Goal: Task Accomplishment & Management: Manage account settings

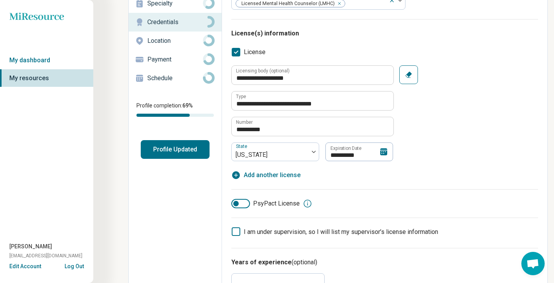
scroll to position [75, 0]
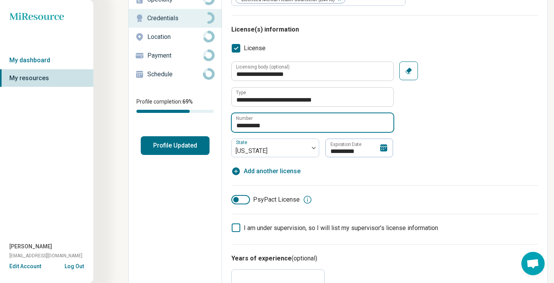
drag, startPoint x: 280, startPoint y: 124, endPoint x: 204, endPoint y: 122, distance: 75.8
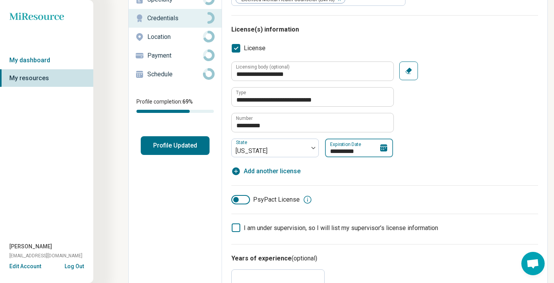
click at [359, 149] on input "**********" at bounding box center [359, 147] width 68 height 19
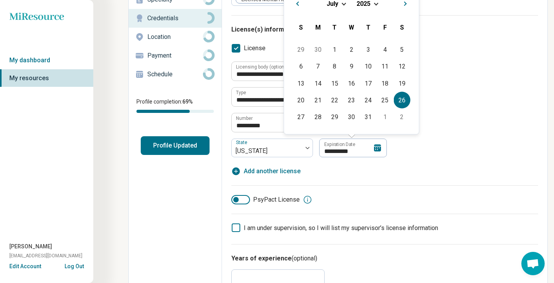
click at [379, 3] on div "[DATE]" at bounding box center [351, 3] width 122 height 8
click at [375, 3] on span "Choose Date" at bounding box center [376, 3] width 4 height 4
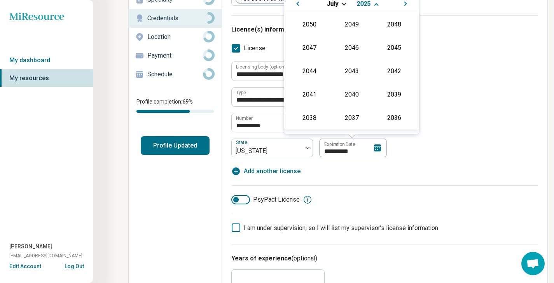
scroll to position [141, 0]
click at [315, 71] on div "2026" at bounding box center [309, 70] width 38 height 14
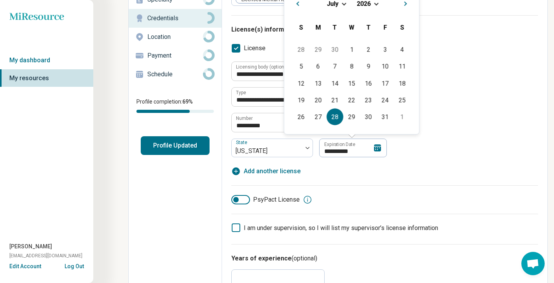
click at [336, 115] on div "28" at bounding box center [334, 116] width 17 height 17
type textarea "*"
type input "**********"
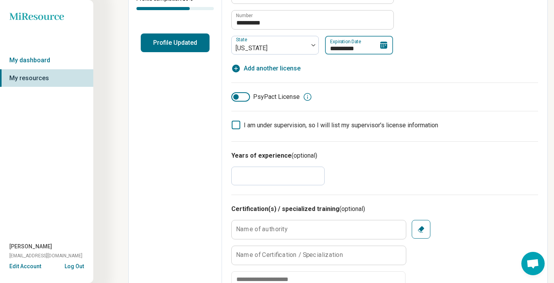
scroll to position [176, 0]
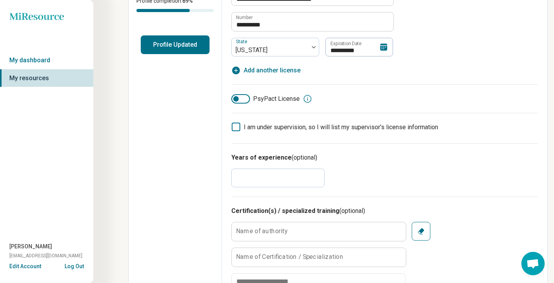
click at [323, 183] on input "*" at bounding box center [277, 177] width 93 height 19
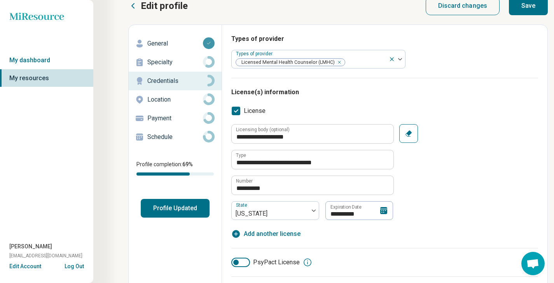
scroll to position [0, 0]
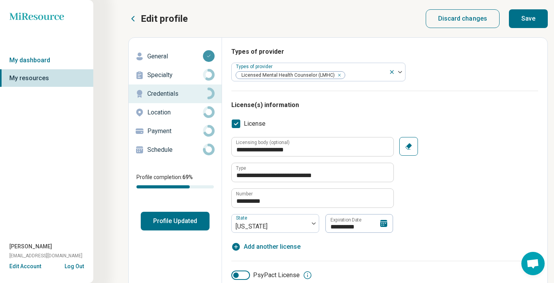
type input "*"
click at [521, 20] on button "Save" at bounding box center [528, 18] width 39 height 19
type textarea "*"
click at [179, 110] on p "Location" at bounding box center [175, 112] width 56 height 9
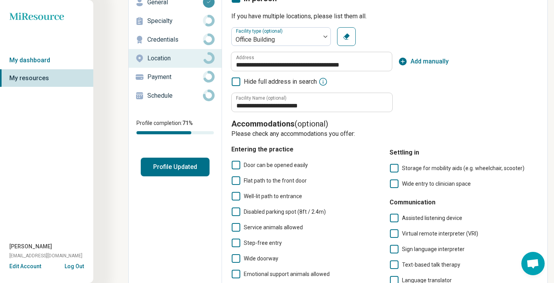
scroll to position [57, 0]
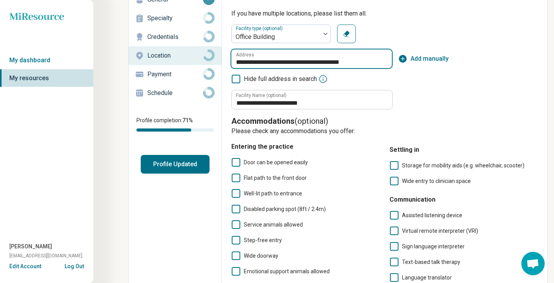
click at [235, 65] on input "**********" at bounding box center [311, 58] width 160 height 19
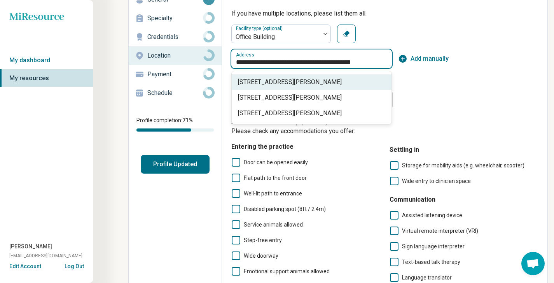
click at [309, 85] on span "[STREET_ADDRESS][PERSON_NAME]" at bounding box center [313, 81] width 150 height 9
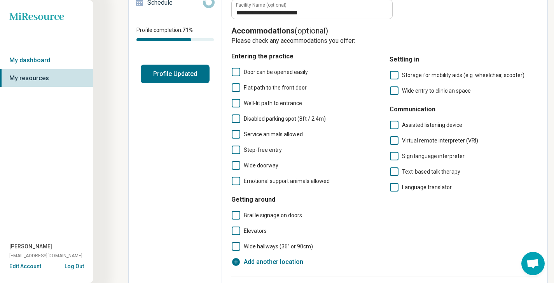
scroll to position [152, 0]
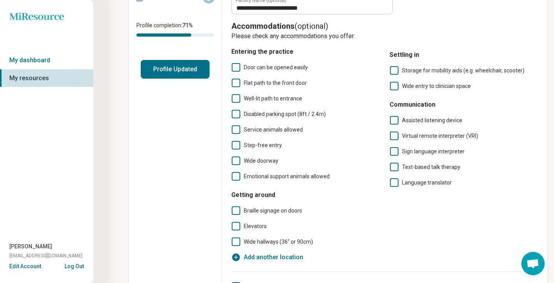
type input "**********"
click at [286, 177] on span "Emotional support animals allowed" at bounding box center [287, 176] width 86 height 6
click at [279, 129] on span "Service animals allowed" at bounding box center [273, 129] width 59 height 6
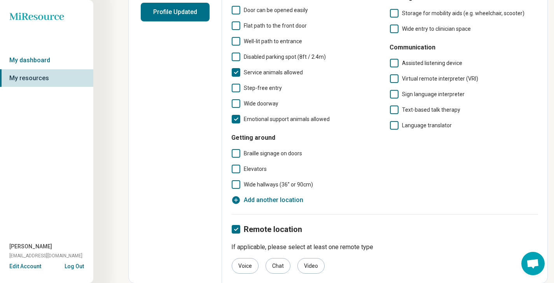
scroll to position [0, 0]
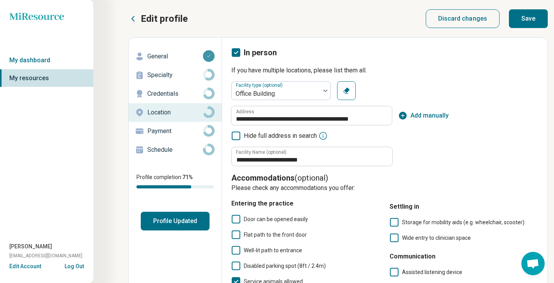
click at [520, 20] on button "Save" at bounding box center [528, 18] width 39 height 19
click at [175, 131] on p "Payment" at bounding box center [175, 130] width 56 height 9
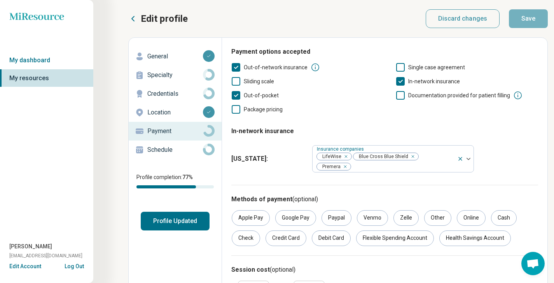
click at [288, 68] on span "Out-of-network insurance" at bounding box center [276, 67] width 64 height 6
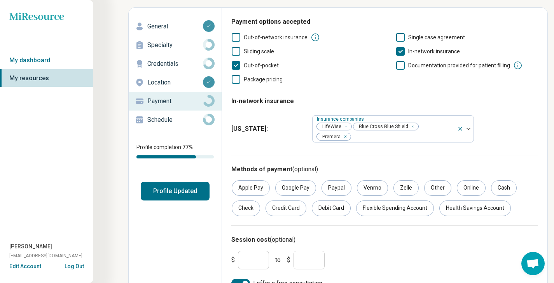
scroll to position [38, 0]
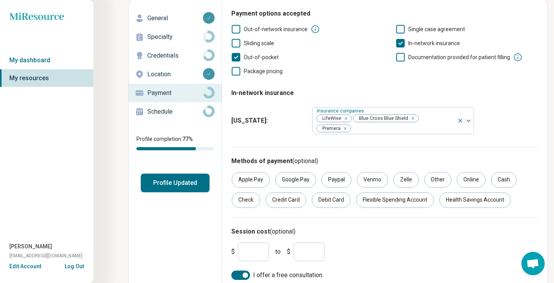
click at [273, 44] on span "Sliding scale" at bounding box center [259, 43] width 30 height 6
click at [287, 203] on div "Credit Card" at bounding box center [285, 200] width 41 height 16
click at [324, 203] on div "Debit Card" at bounding box center [331, 200] width 39 height 16
click at [483, 205] on div "Health Savings Account" at bounding box center [475, 200] width 72 height 16
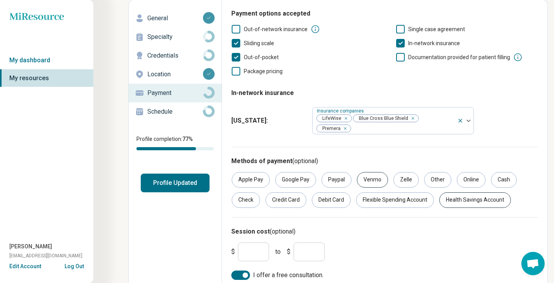
scroll to position [45, 0]
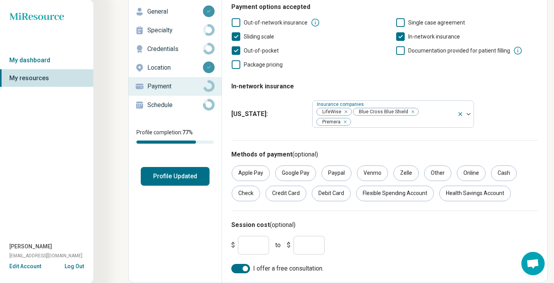
click at [255, 245] on input "***" at bounding box center [253, 244] width 31 height 19
type input "***"
click at [341, 247] on div "$ *** to $ ***" at bounding box center [384, 244] width 313 height 25
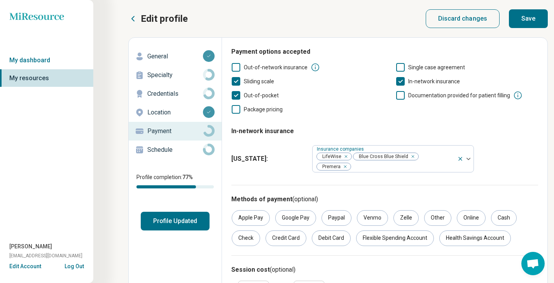
click at [530, 22] on button "Save" at bounding box center [528, 18] width 39 height 19
click at [174, 76] on p "Specialty" at bounding box center [175, 74] width 56 height 9
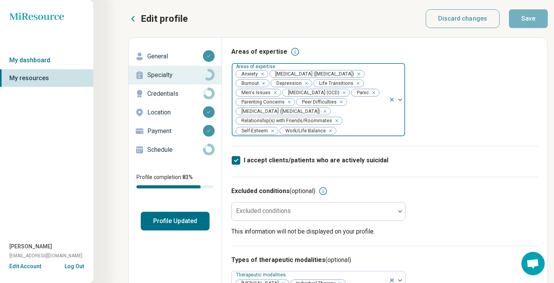
click at [274, 95] on icon "Remove [object Object]" at bounding box center [272, 92] width 5 height 5
click at [288, 105] on icon "Remove [object Object]" at bounding box center [286, 101] width 5 height 5
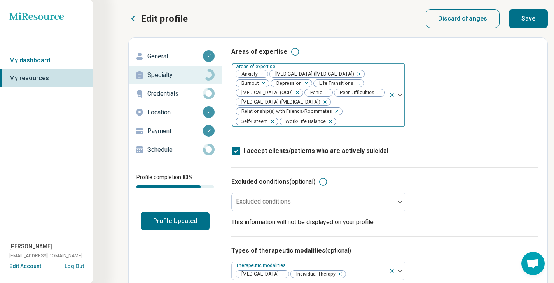
click at [375, 95] on icon "Remove [object Object]" at bounding box center [377, 92] width 5 height 5
click at [398, 96] on img at bounding box center [400, 95] width 4 height 2
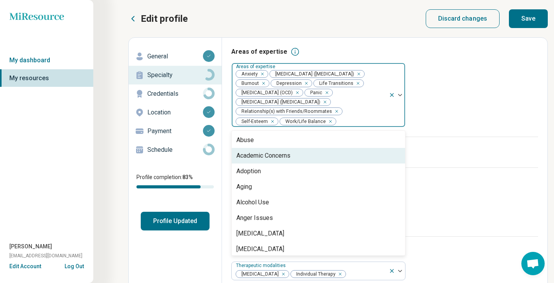
scroll to position [2, 0]
click at [343, 162] on div "Academic Concerns" at bounding box center [318, 154] width 173 height 16
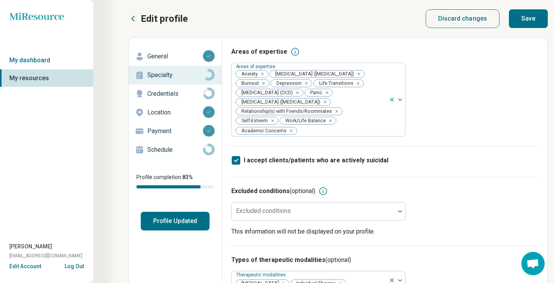
drag, startPoint x: 325, startPoint y: 131, endPoint x: 276, endPoint y: 96, distance: 59.9
click at [276, 96] on div "Anxiety [MEDICAL_DATA] ([MEDICAL_DATA]) Burnout [MEDICAL_DATA] Life Transitions…" at bounding box center [310, 99] width 157 height 73
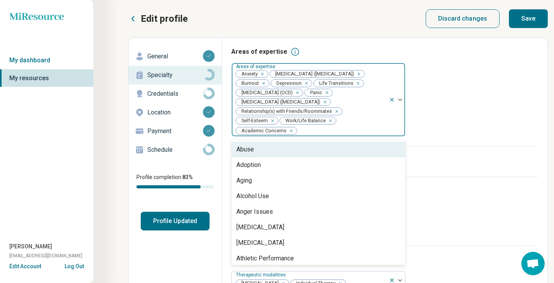
drag, startPoint x: 302, startPoint y: 133, endPoint x: 328, endPoint y: 111, distance: 33.9
click at [328, 111] on div "Anxiety [MEDICAL_DATA] ([MEDICAL_DATA]) Burnout [MEDICAL_DATA] Life Transitions…" at bounding box center [310, 99] width 157 height 73
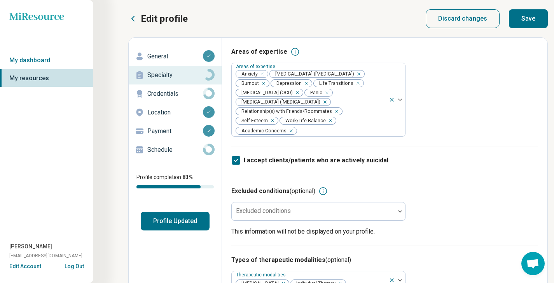
click at [461, 154] on div "I accept clients/patients who are actively suicidal" at bounding box center [384, 161] width 307 height 31
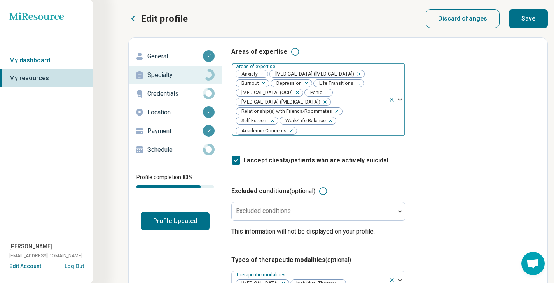
click at [262, 71] on icon "Remove [object Object]" at bounding box center [260, 73] width 5 height 5
click at [262, 71] on span "[MEDICAL_DATA] ([MEDICAL_DATA])" at bounding box center [279, 73] width 87 height 7
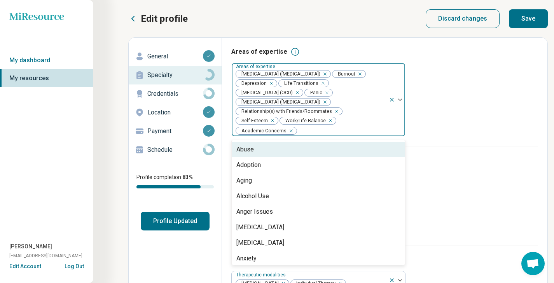
click at [328, 75] on div "Remove [object Object]" at bounding box center [323, 73] width 9 height 9
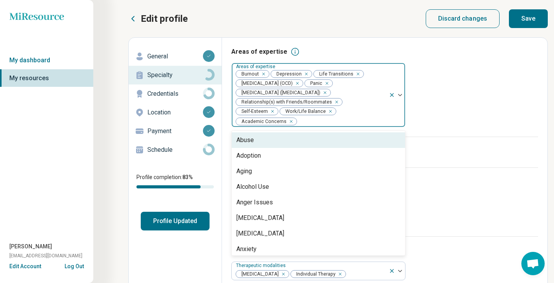
click at [358, 73] on div "Remove [object Object]" at bounding box center [356, 73] width 9 height 9
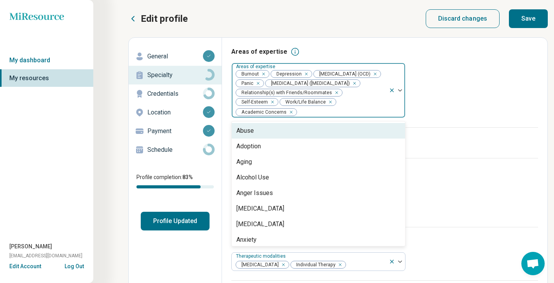
click at [306, 70] on div "Remove [object Object]" at bounding box center [304, 73] width 9 height 9
click at [263, 74] on icon "Remove [object Object]" at bounding box center [261, 73] width 5 height 5
click at [300, 73] on div "Remove [object Object]" at bounding box center [295, 73] width 9 height 9
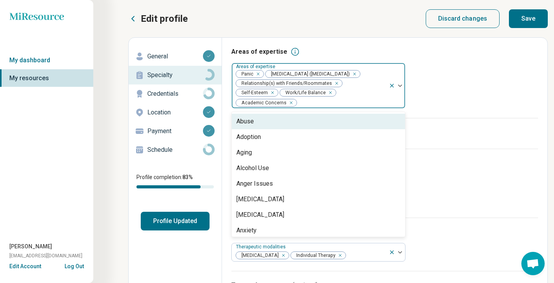
click at [259, 75] on div "Remove [object Object]" at bounding box center [256, 73] width 9 height 9
click at [328, 72] on div "Remove [object Object]" at bounding box center [323, 73] width 9 height 9
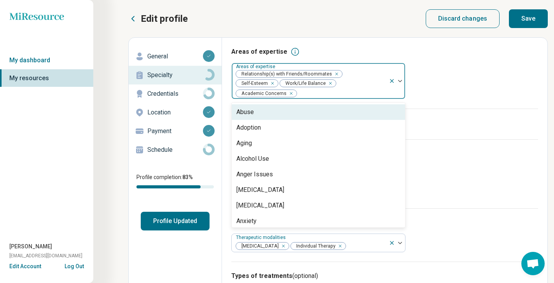
click at [332, 72] on icon "Remove [object Object]" at bounding box center [334, 73] width 5 height 5
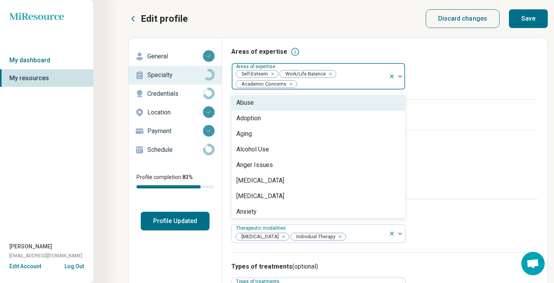
click at [330, 73] on icon "Remove [object Object]" at bounding box center [328, 73] width 5 height 5
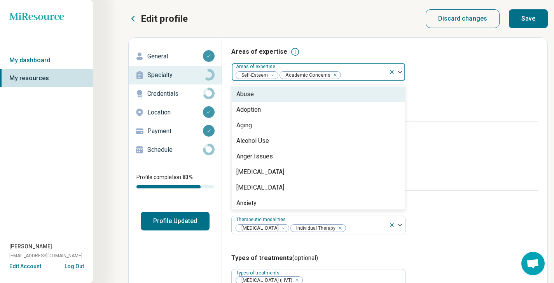
click at [269, 75] on icon "Remove [object Object]" at bounding box center [270, 74] width 5 height 5
click at [286, 75] on icon "Remove [object Object]" at bounding box center [288, 74] width 5 height 5
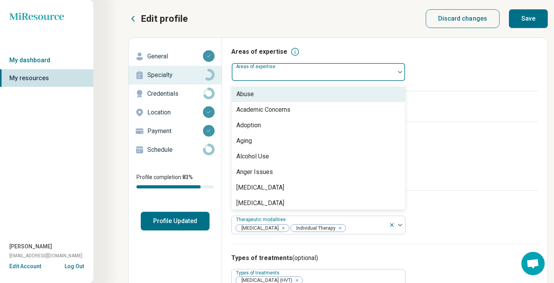
click at [399, 70] on div at bounding box center [400, 72] width 10 height 18
click at [399, 74] on div at bounding box center [400, 72] width 10 height 18
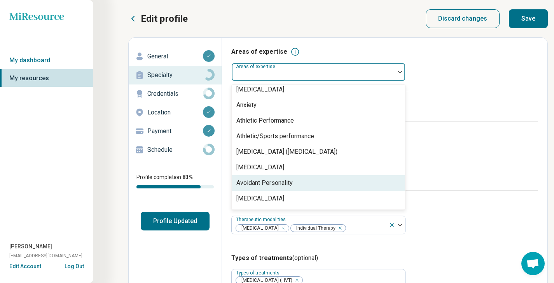
scroll to position [118, 0]
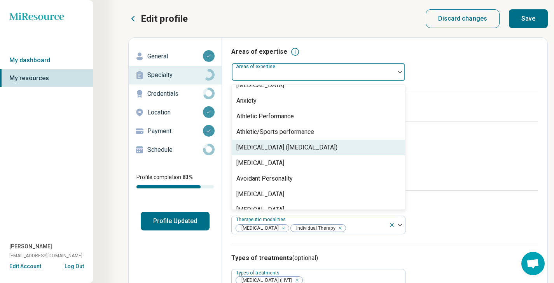
click at [316, 146] on div "[MEDICAL_DATA] ([MEDICAL_DATA])" at bounding box center [286, 147] width 101 height 9
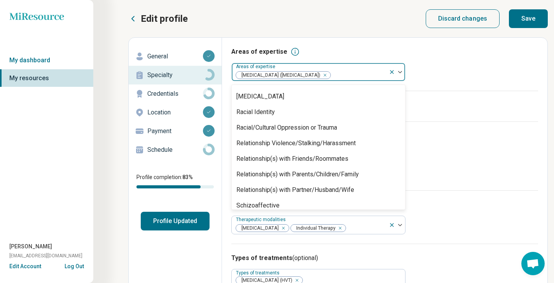
scroll to position [1149, 0]
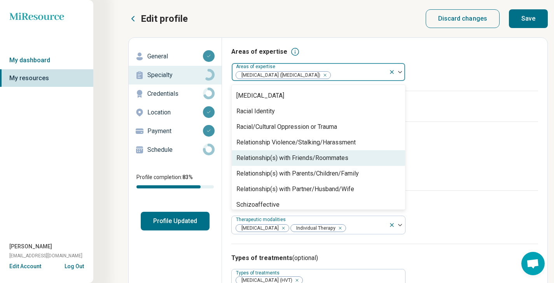
click at [305, 160] on div "Relationship(s) with Friends/Roommates" at bounding box center [292, 157] width 112 height 9
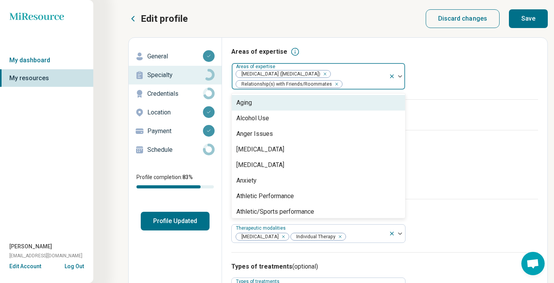
scroll to position [47, 0]
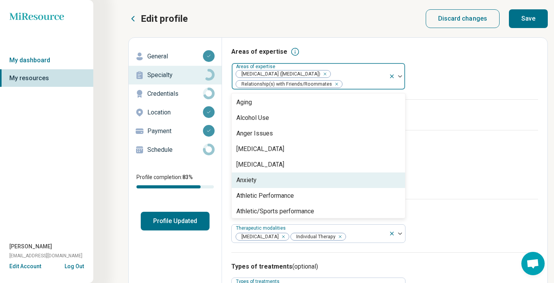
click at [301, 181] on div "Anxiety" at bounding box center [318, 180] width 173 height 16
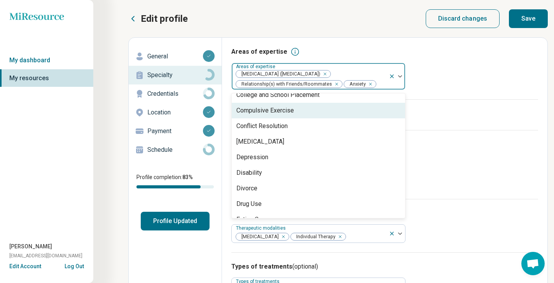
scroll to position [389, 0]
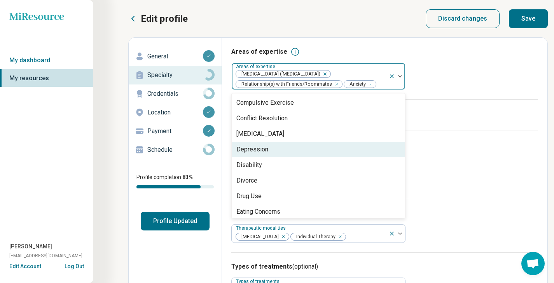
click at [314, 148] on div "Depression" at bounding box center [318, 149] width 173 height 16
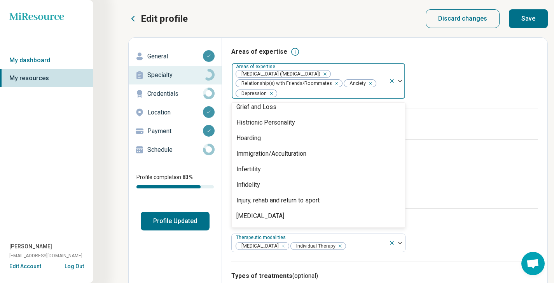
scroll to position [614, 0]
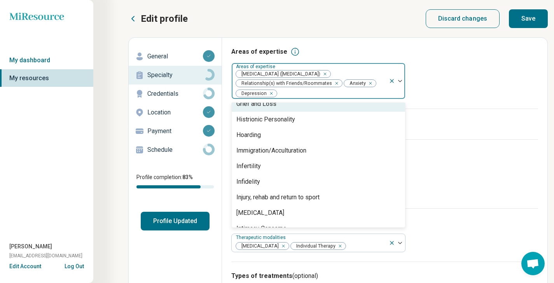
click at [274, 103] on div "Grief and Loss" at bounding box center [256, 103] width 40 height 9
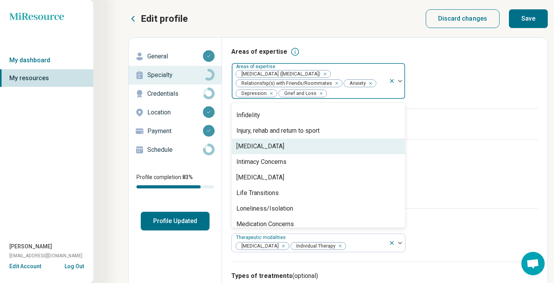
scroll to position [666, 0]
click at [251, 147] on div "[MEDICAL_DATA]" at bounding box center [260, 144] width 48 height 9
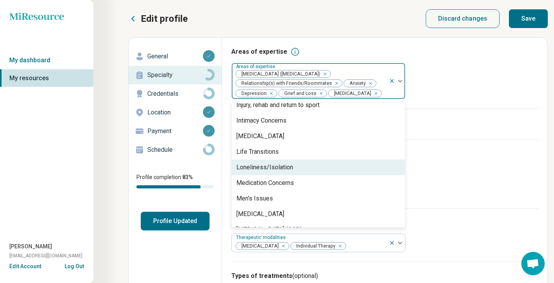
scroll to position [699, 0]
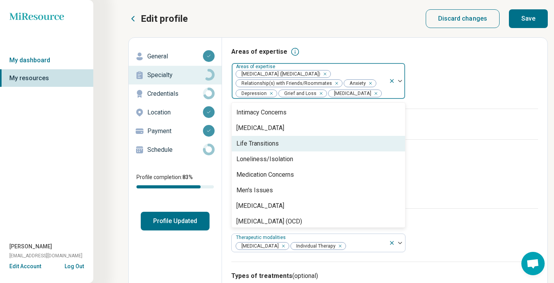
click at [267, 143] on div "Life Transitions" at bounding box center [257, 143] width 42 height 9
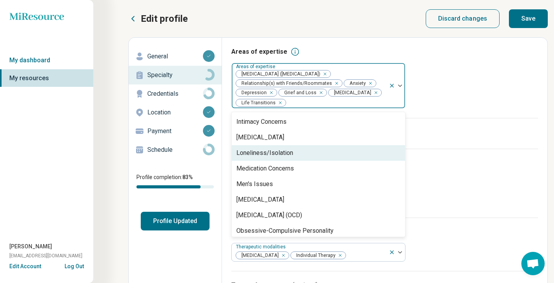
click at [278, 152] on div "Loneliness/Isolation" at bounding box center [264, 152] width 57 height 9
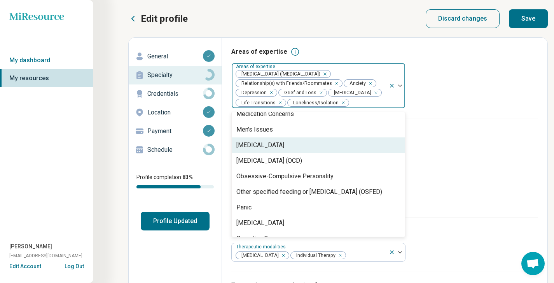
scroll to position [739, 0]
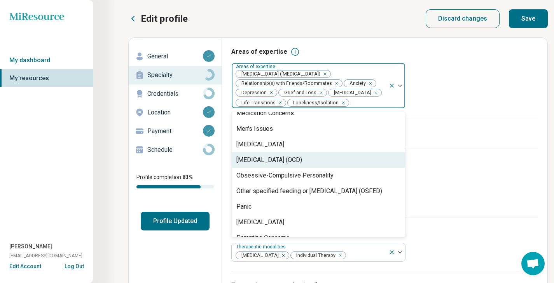
click at [302, 161] on div "[MEDICAL_DATA] (OCD)" at bounding box center [269, 159] width 66 height 9
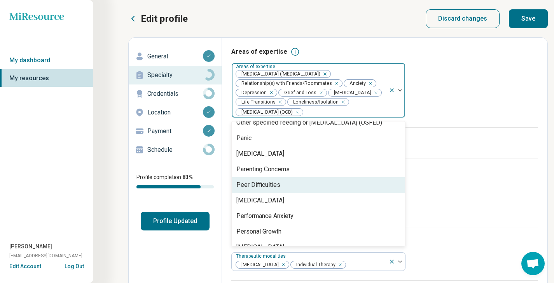
scroll to position [806, 0]
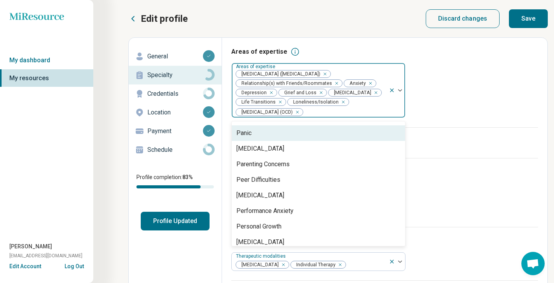
click at [269, 134] on div "Panic" at bounding box center [318, 133] width 173 height 16
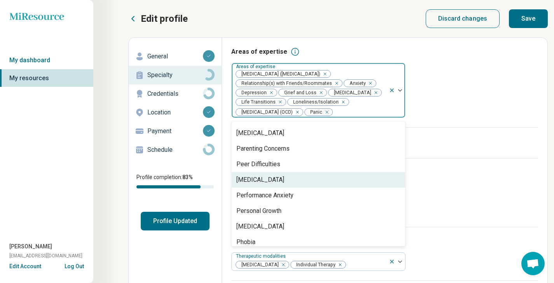
click at [268, 178] on div "[MEDICAL_DATA]" at bounding box center [260, 179] width 48 height 9
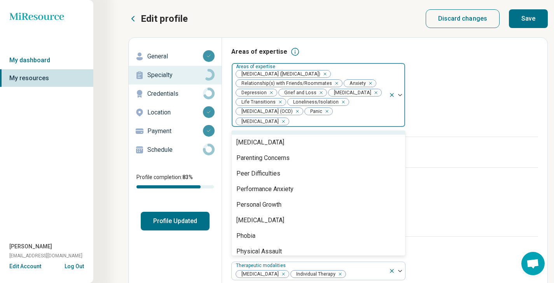
click at [279, 103] on icon "Remove [object Object]" at bounding box center [278, 101] width 5 height 5
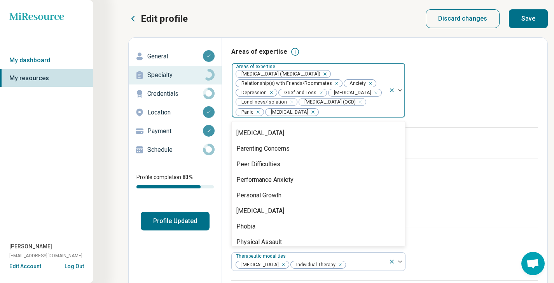
click at [291, 102] on div "Remove [object Object]" at bounding box center [289, 101] width 9 height 9
click at [270, 94] on icon "Remove [object Object]" at bounding box center [269, 92] width 5 height 5
click at [277, 92] on icon "Remove [object Object]" at bounding box center [276, 92] width 5 height 5
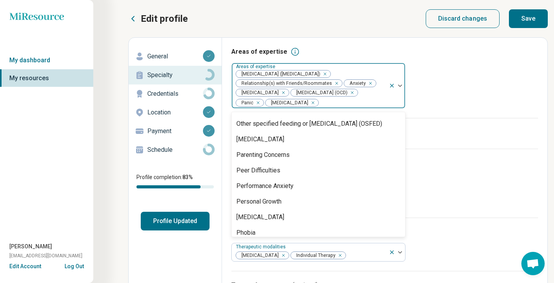
scroll to position [868, 0]
click at [277, 92] on div "Remove [object Object]" at bounding box center [281, 92] width 9 height 9
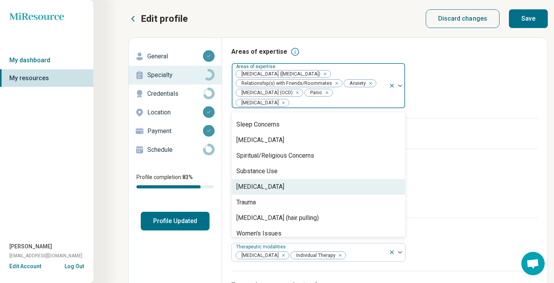
scroll to position [1340, 0]
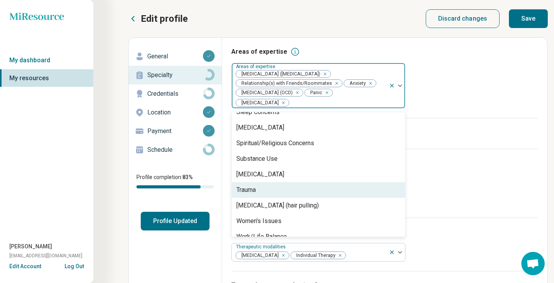
click at [303, 184] on div "Trauma" at bounding box center [318, 190] width 173 height 16
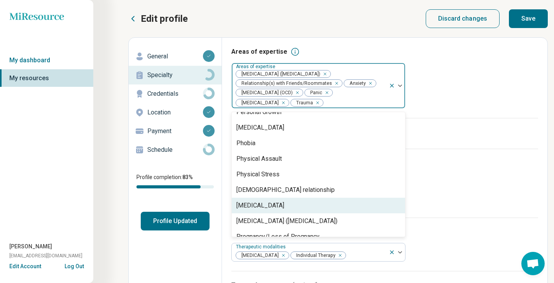
scroll to position [963, 0]
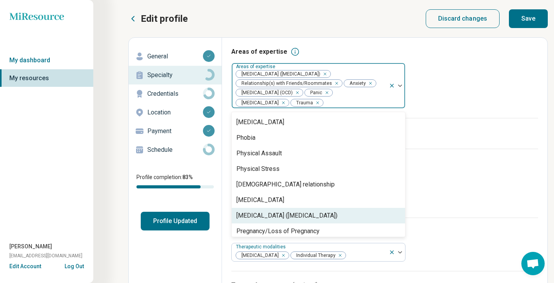
click at [309, 222] on div "[MEDICAL_DATA] ([MEDICAL_DATA])" at bounding box center [318, 216] width 173 height 16
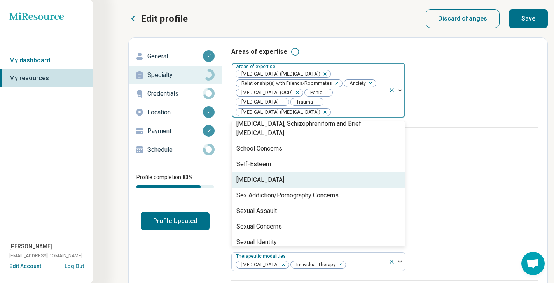
scroll to position [1193, 0]
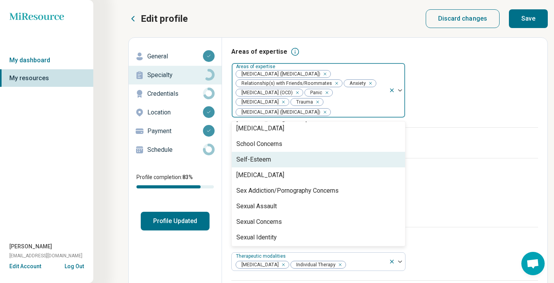
click at [307, 154] on div "Self-Esteem" at bounding box center [318, 160] width 173 height 16
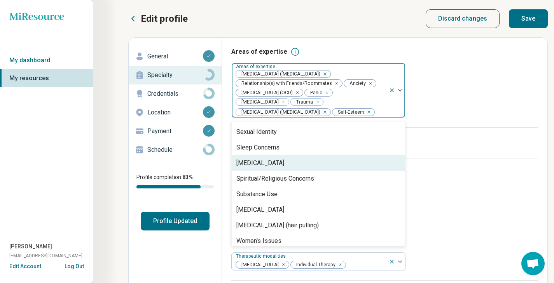
click at [296, 158] on div "[MEDICAL_DATA]" at bounding box center [318, 163] width 173 height 16
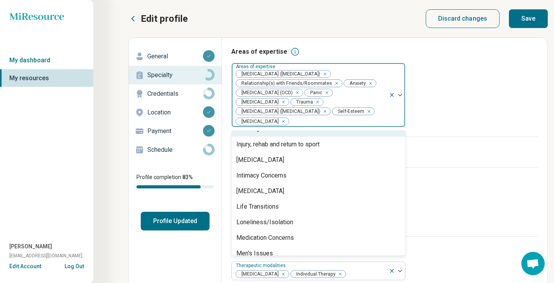
scroll to position [713, 0]
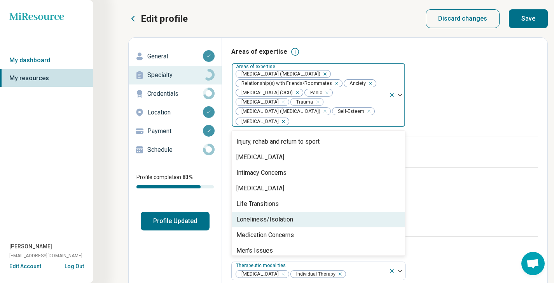
click at [310, 218] on div "Loneliness/Isolation" at bounding box center [318, 219] width 173 height 16
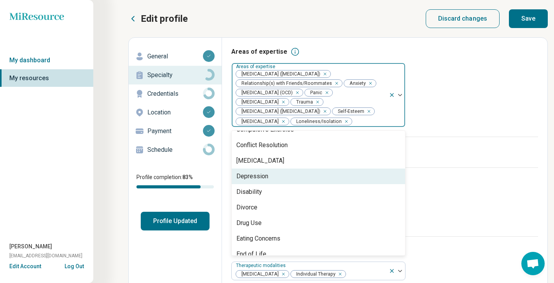
click at [310, 177] on div "Depression" at bounding box center [318, 176] width 173 height 16
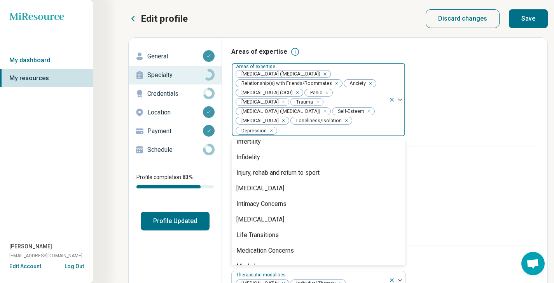
scroll to position [681, 0]
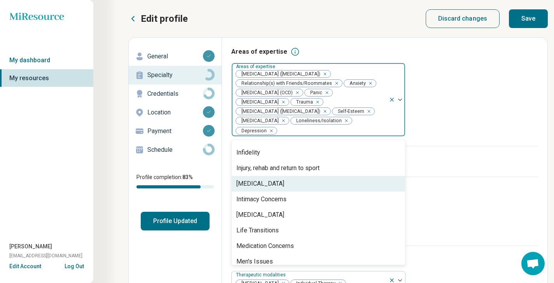
click at [311, 185] on div "[MEDICAL_DATA]" at bounding box center [318, 184] width 173 height 16
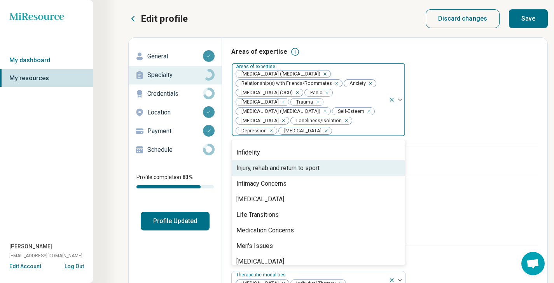
click at [457, 156] on div "I accept clients/patients who are actively suicidal" at bounding box center [384, 161] width 307 height 31
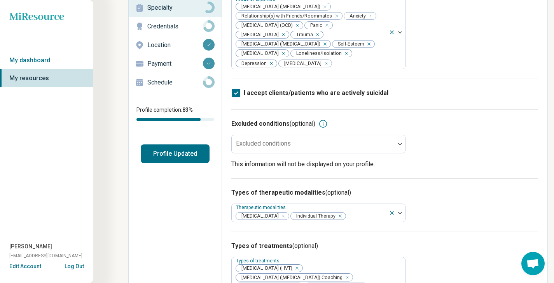
scroll to position [76, 0]
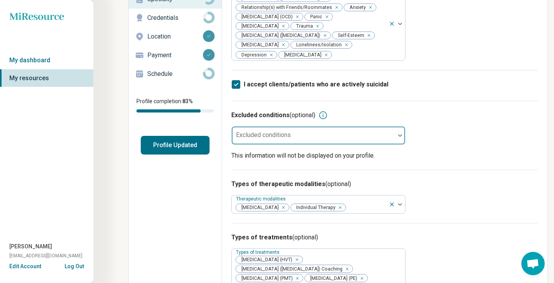
click at [394, 134] on div at bounding box center [313, 135] width 163 height 17
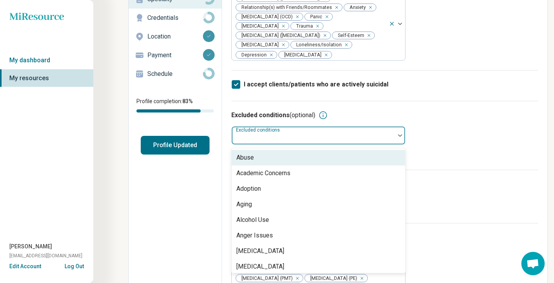
click at [394, 134] on div at bounding box center [313, 135] width 163 height 17
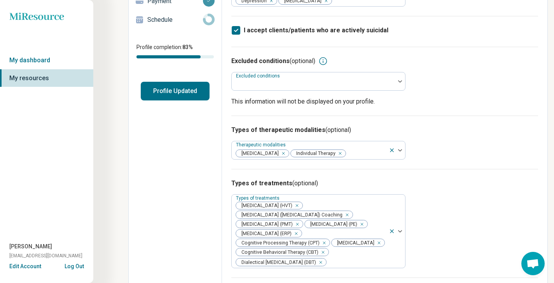
scroll to position [140, 0]
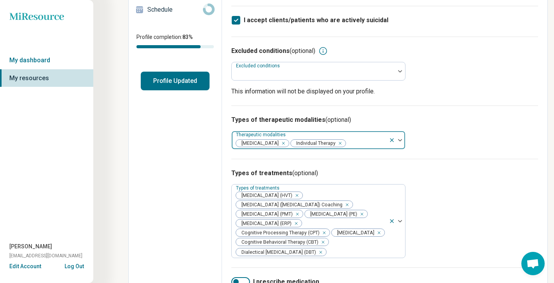
click at [396, 140] on div at bounding box center [400, 140] width 10 height 2
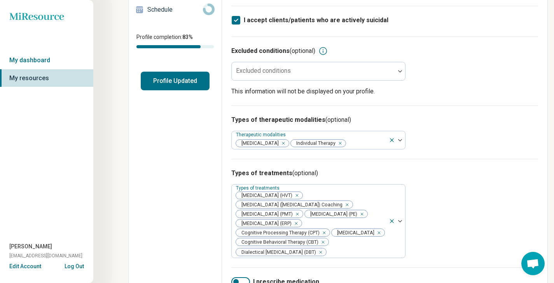
click at [478, 186] on div "Types of treatments (optional) Types of treatments [MEDICAL_DATA] (HVT) [MEDICA…" at bounding box center [384, 213] width 307 height 108
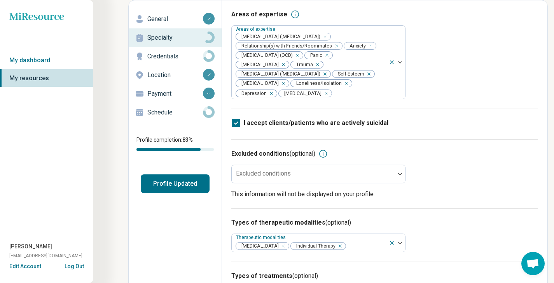
scroll to position [0, 0]
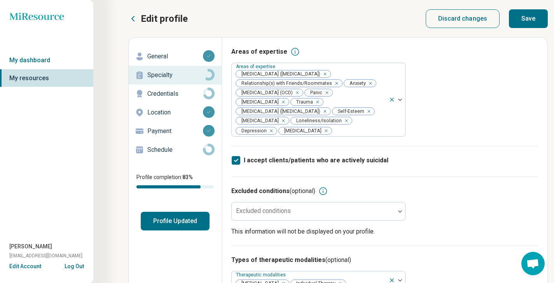
click at [532, 22] on button "Save" at bounding box center [528, 18] width 39 height 19
click at [181, 58] on p "General" at bounding box center [175, 56] width 56 height 9
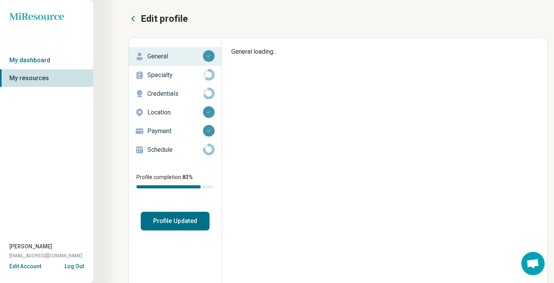
type textarea "*"
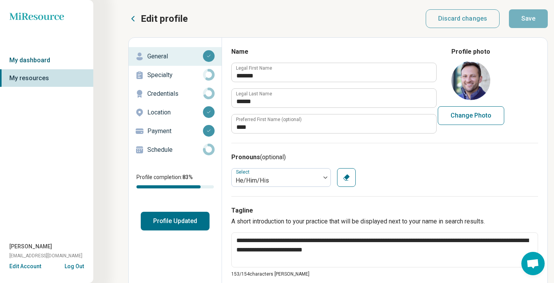
click at [54, 57] on link "My dashboard" at bounding box center [46, 60] width 93 height 18
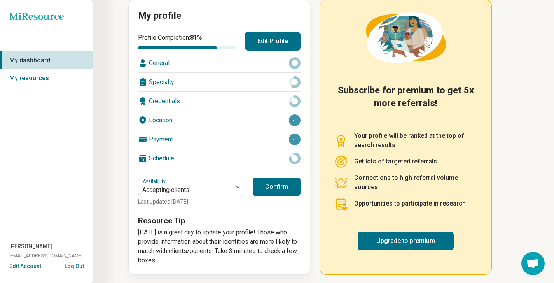
scroll to position [93, 0]
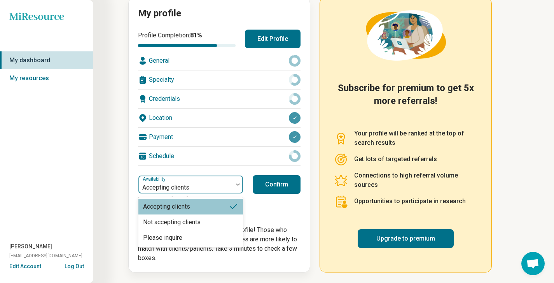
click at [238, 185] on img at bounding box center [238, 184] width 4 height 2
click at [225, 234] on div "Please inquire" at bounding box center [190, 238] width 105 height 16
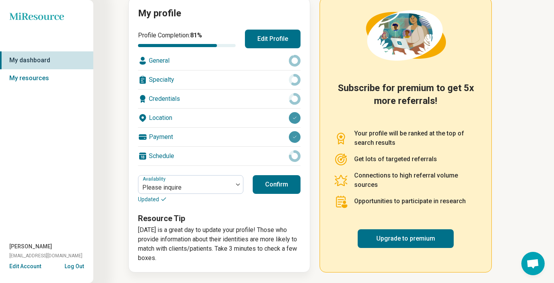
click at [282, 182] on button "Confirm" at bounding box center [277, 184] width 48 height 19
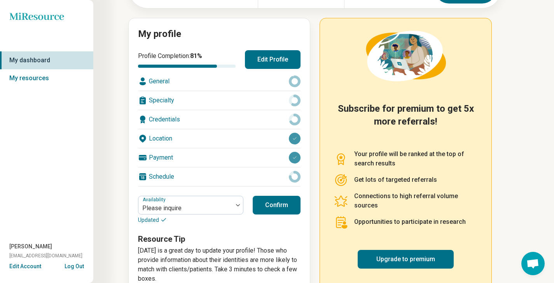
scroll to position [0, 0]
